Goal: Navigation & Orientation: Find specific page/section

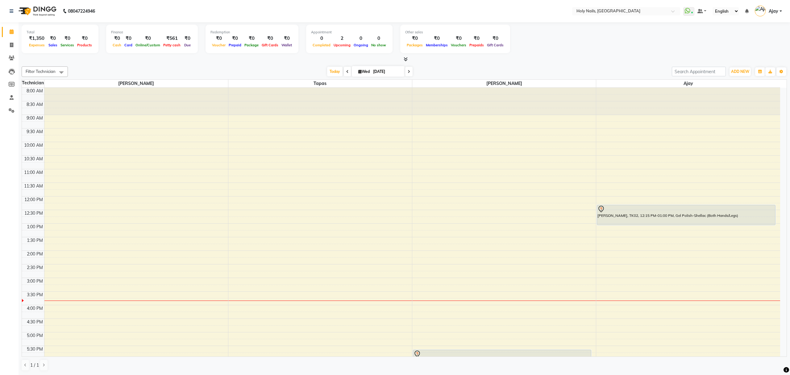
scroll to position [89, 0]
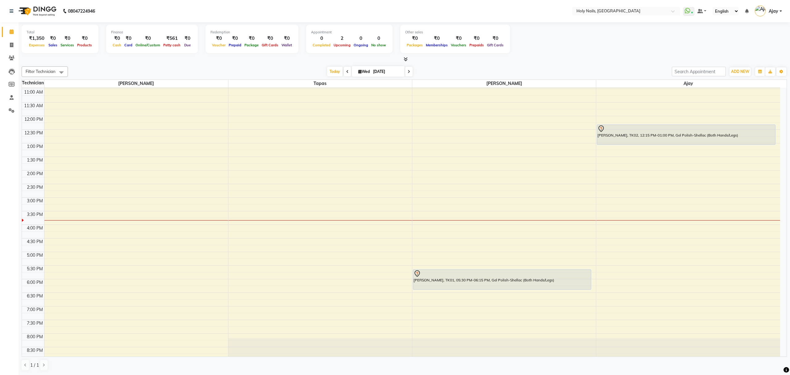
scroll to position [89, 0]
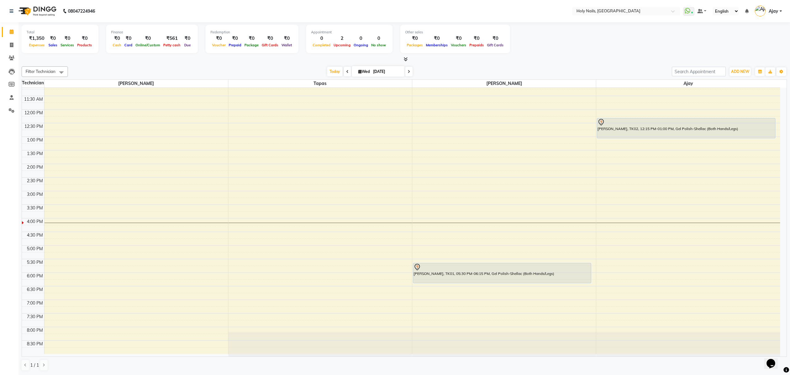
scroll to position [89, 0]
